Goal: Transaction & Acquisition: Purchase product/service

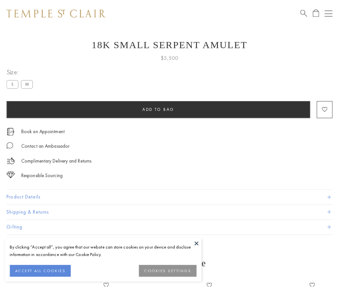
scroll to position [18, 0]
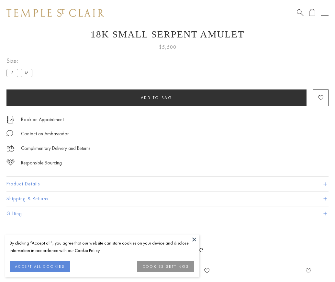
click at [156, 98] on span "Add to bag" at bounding box center [157, 97] width 32 height 5
